Goal: Task Accomplishment & Management: Manage account settings

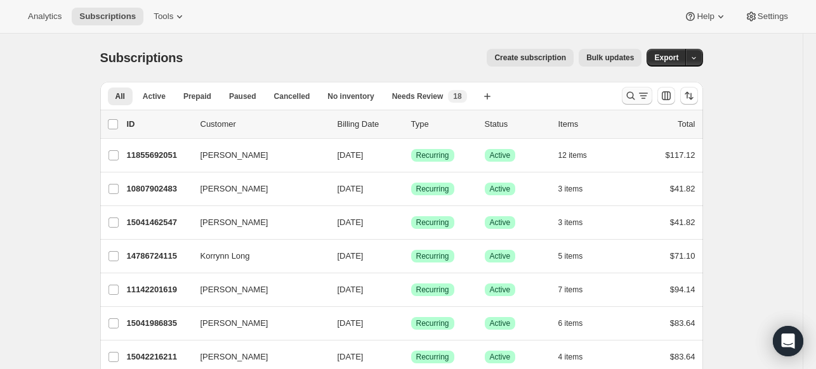
click at [632, 96] on icon "Search and filter results" at bounding box center [630, 95] width 13 height 13
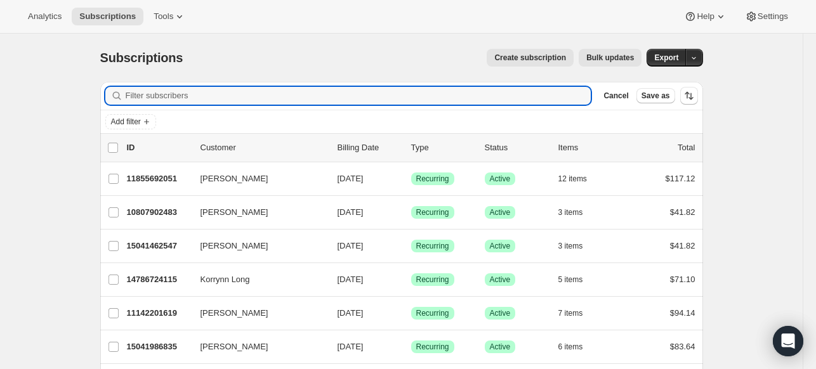
paste input "[EMAIL_ADDRESS][DOMAIN_NAME]"
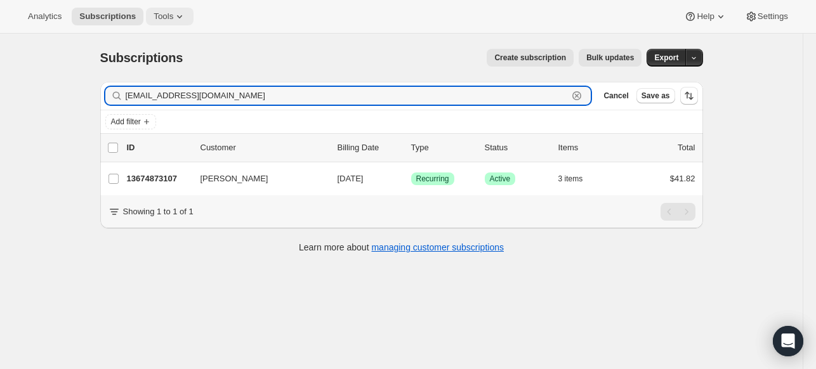
type input "[EMAIL_ADDRESS][DOMAIN_NAME]"
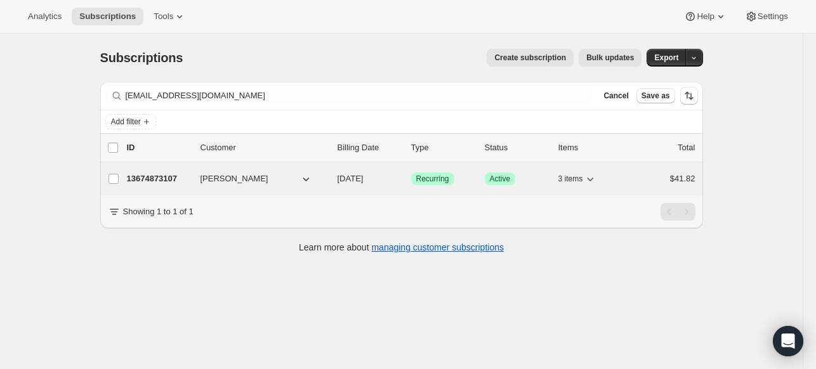
click at [134, 182] on p "13674873107" at bounding box center [158, 179] width 63 height 13
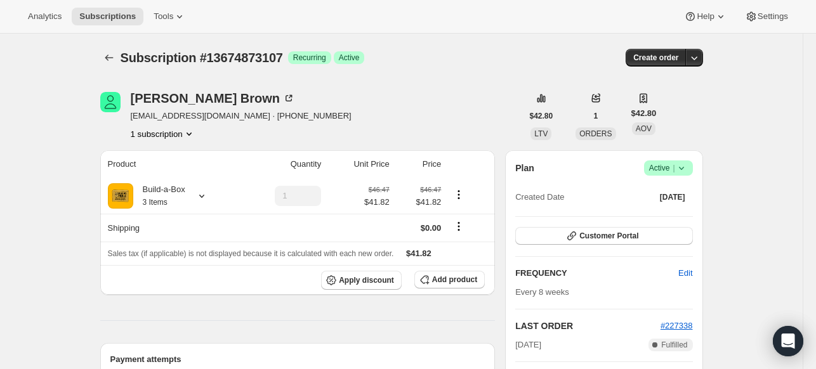
click at [688, 167] on icon at bounding box center [681, 168] width 13 height 13
click at [670, 220] on span "Cancel subscription" at bounding box center [666, 214] width 72 height 13
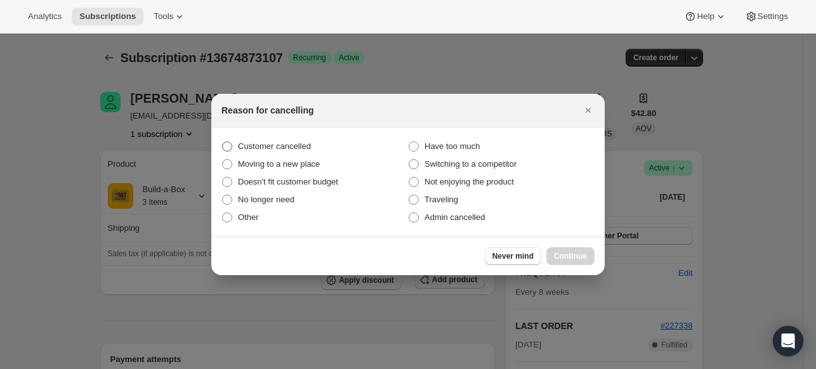
click at [278, 146] on span "Customer cancelled" at bounding box center [274, 146] width 73 height 10
click at [223, 142] on input "Customer cancelled" at bounding box center [222, 141] width 1 height 1
radio input "true"
click at [586, 253] on span "Continue" at bounding box center [570, 256] width 33 height 10
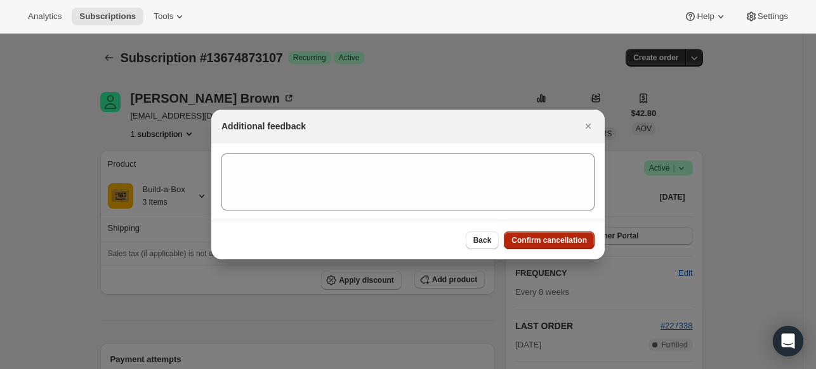
click at [566, 233] on button "Confirm cancellation" at bounding box center [549, 241] width 91 height 18
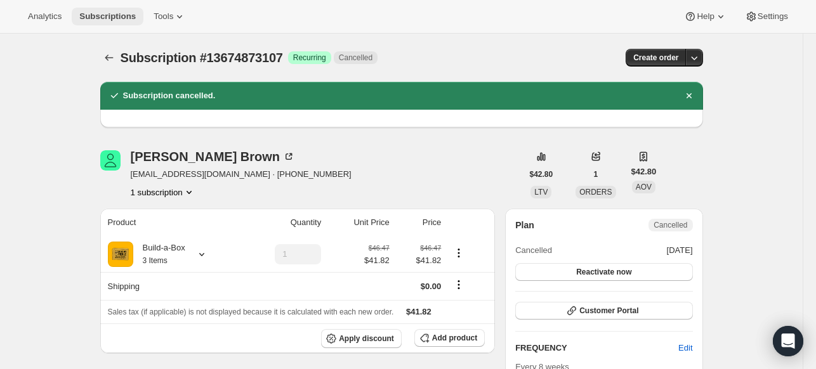
click at [127, 22] on button "Subscriptions" at bounding box center [108, 17] width 72 height 18
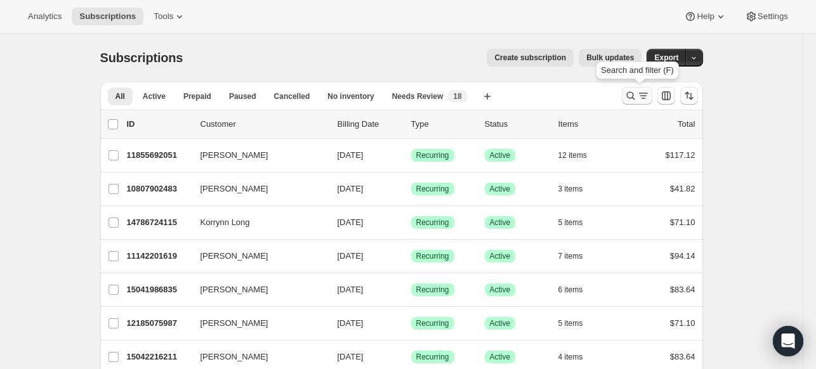
click at [629, 97] on icon "Search and filter results" at bounding box center [630, 95] width 13 height 13
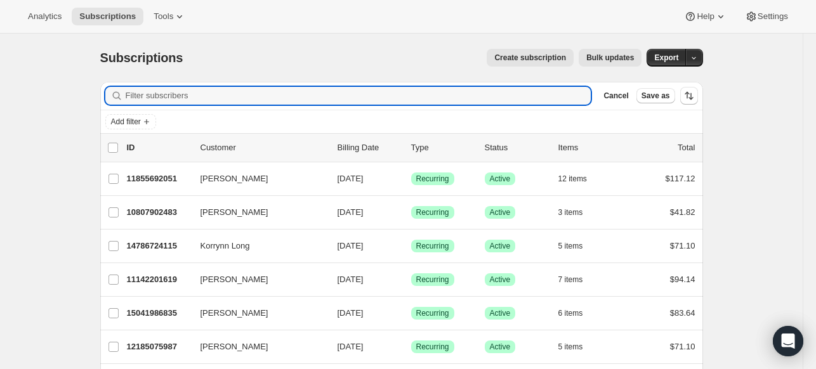
paste input "[PERSON_NAME][EMAIL_ADDRESS][PERSON_NAME][DOMAIN_NAME]"
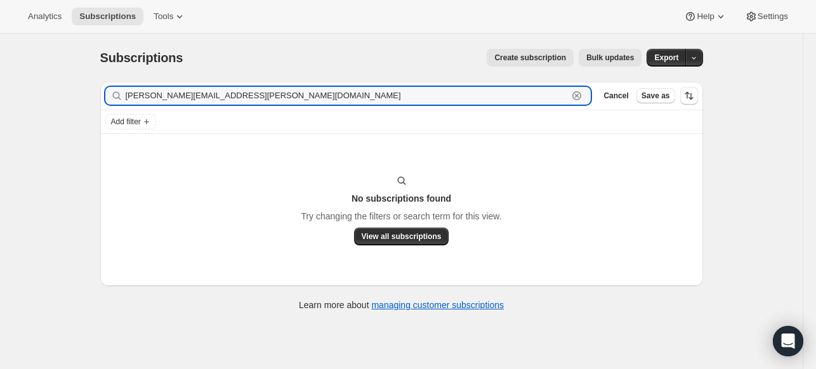
type input "[PERSON_NAME][EMAIL_ADDRESS][PERSON_NAME][DOMAIN_NAME]"
